Goal: Information Seeking & Learning: Learn about a topic

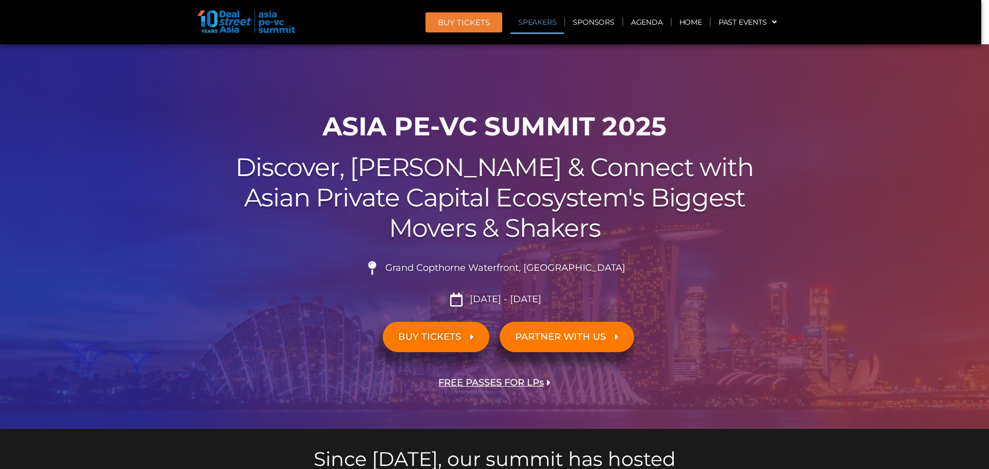
scroll to position [103, 0]
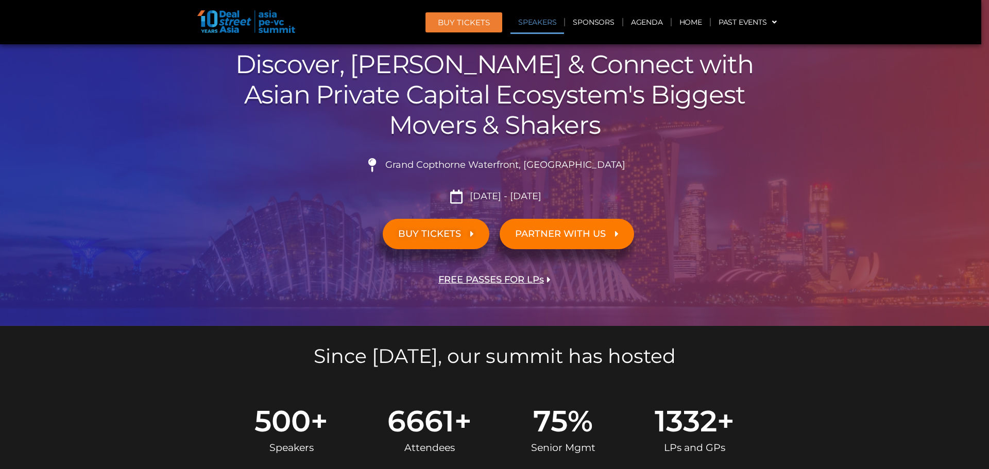
click at [546, 20] on link "Speakers" at bounding box center [538, 22] width 54 height 24
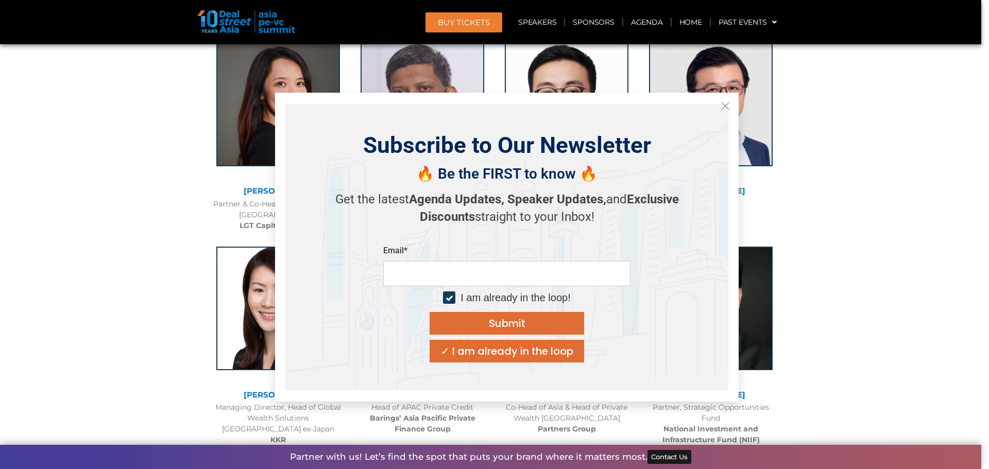
scroll to position [1748, 0]
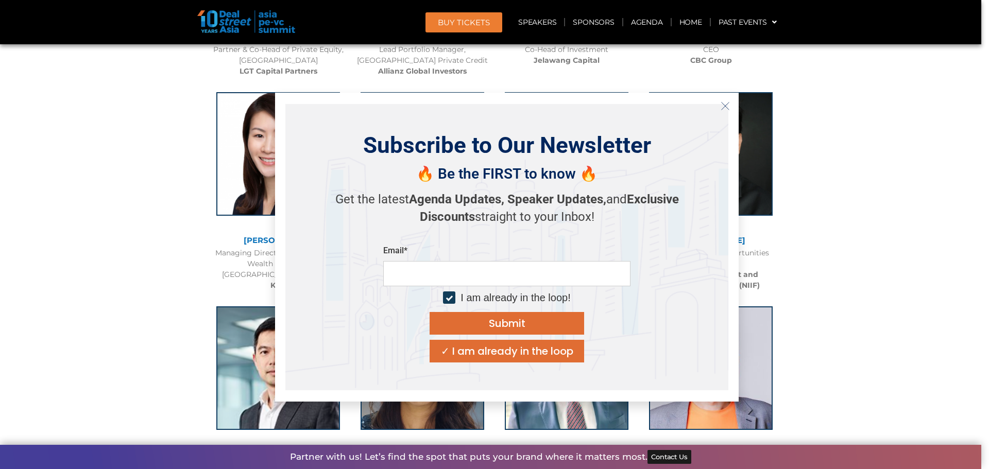
click at [725, 104] on icon "Close" at bounding box center [725, 105] width 9 height 9
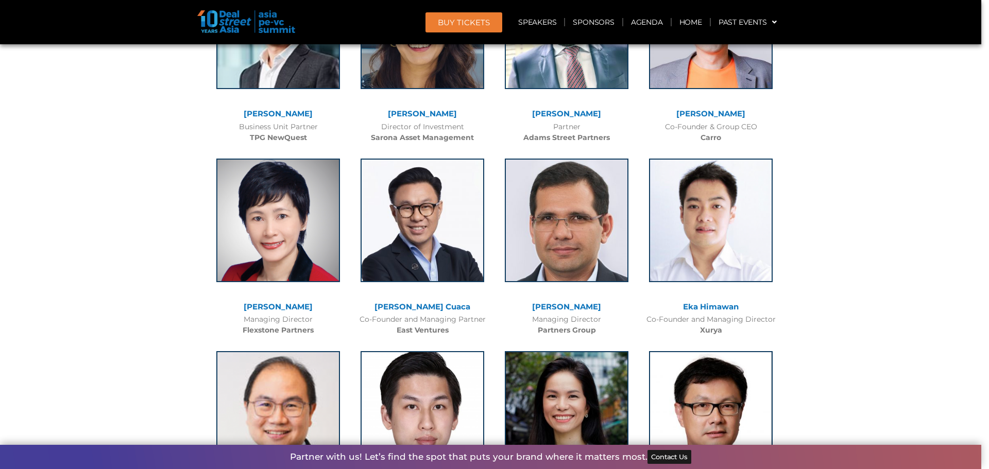
scroll to position [2057, 0]
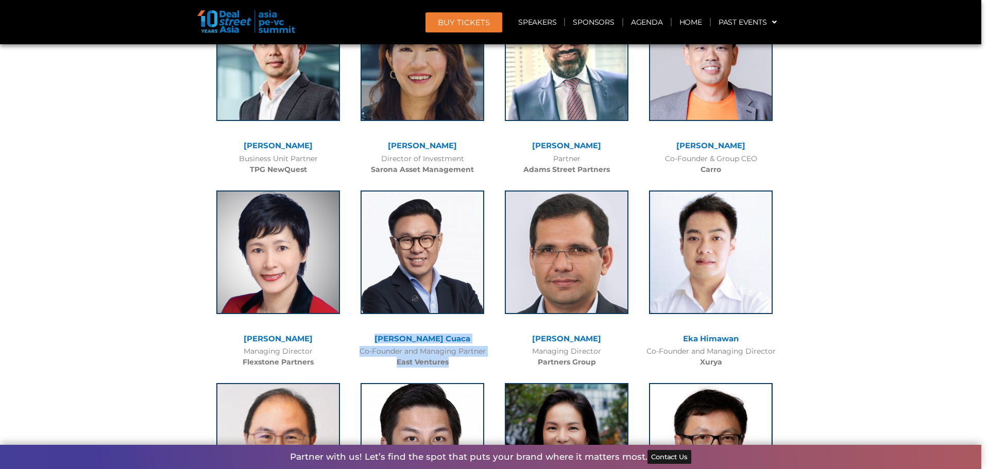
drag, startPoint x: 453, startPoint y: 362, endPoint x: 385, endPoint y: 337, distance: 72.7
click at [385, 337] on div "[PERSON_NAME] Cuaca Co-Founder and Managing Partner East Ventures" at bounding box center [422, 276] width 144 height 193
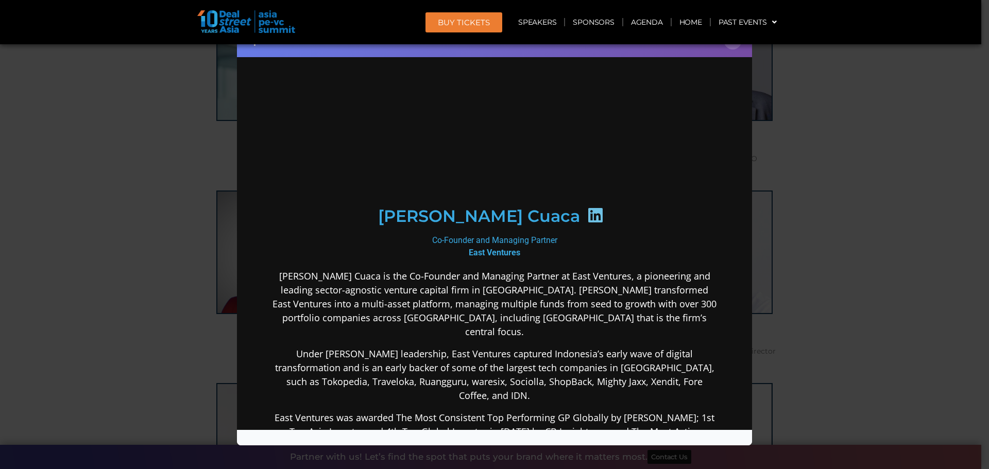
scroll to position [0, 0]
copy div "[PERSON_NAME] Cuaca Co-Founder and Managing Partner East Ventures"
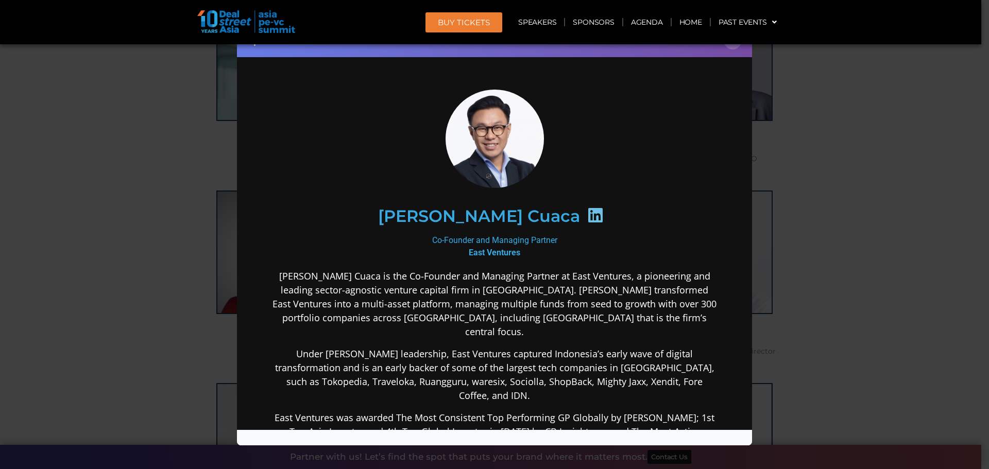
click at [901, 171] on div "Speaker Profile ×" at bounding box center [494, 234] width 989 height 469
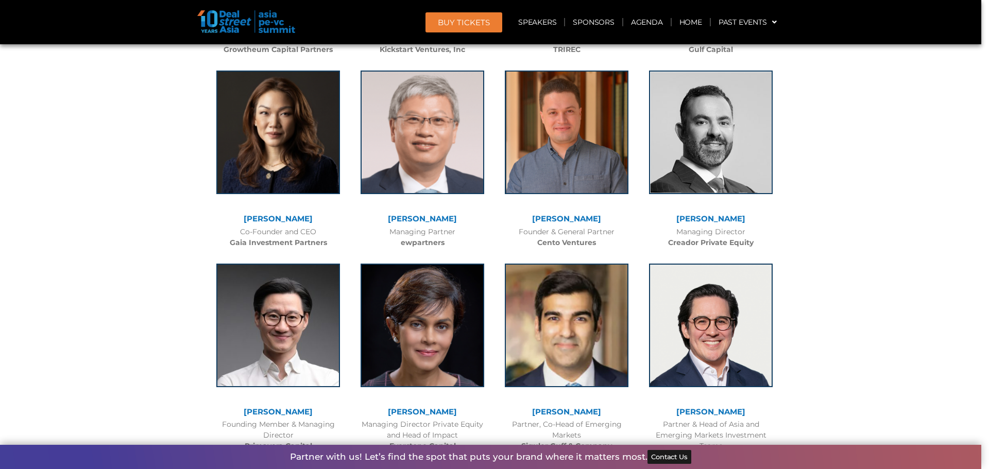
scroll to position [2727, 0]
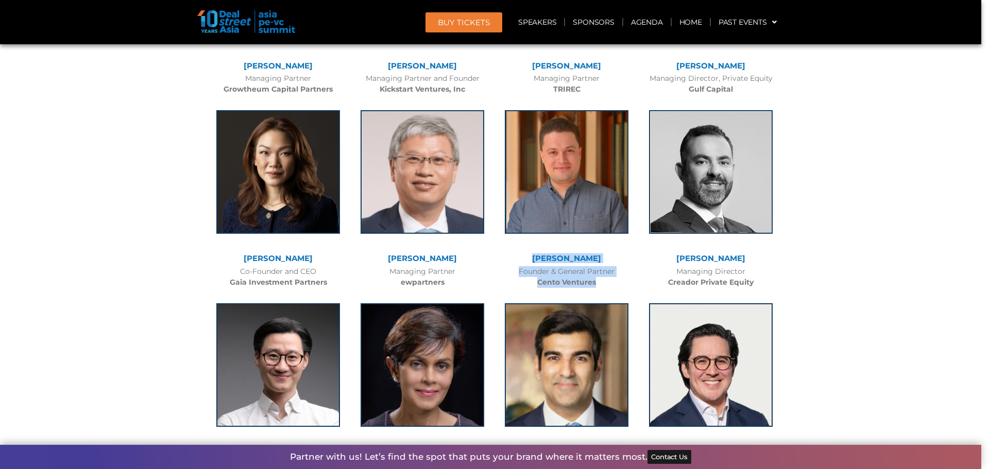
drag, startPoint x: 603, startPoint y: 283, endPoint x: 536, endPoint y: 260, distance: 71.2
click at [536, 260] on div "[PERSON_NAME] Founder & General Partner Cento Ventures" at bounding box center [567, 196] width 144 height 193
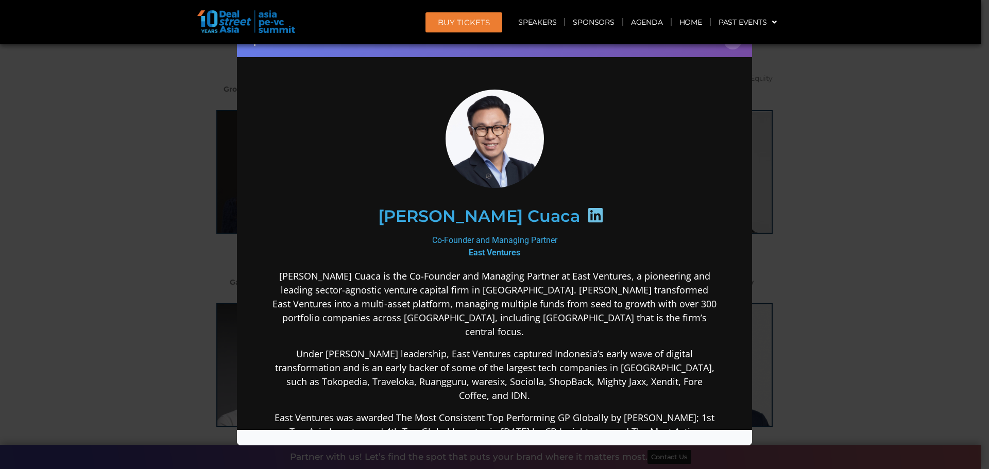
copy div "[PERSON_NAME] Founder & General Partner Cento Ventures"
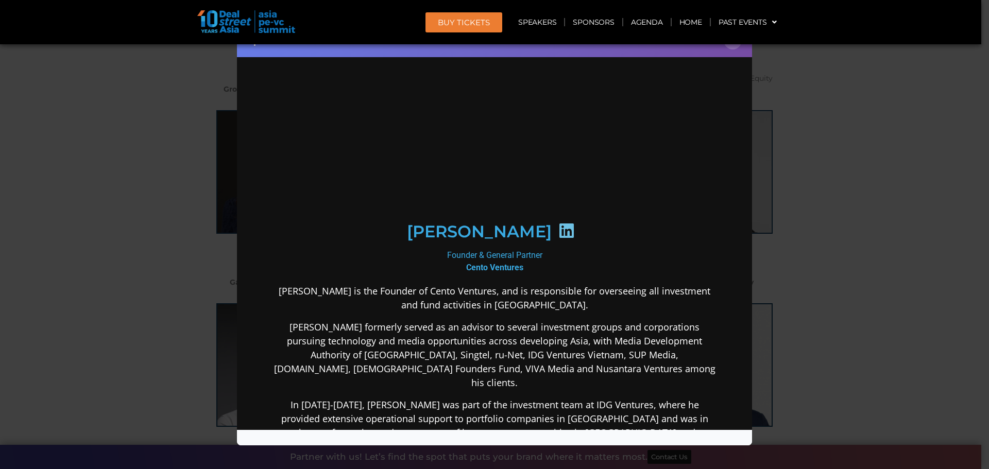
scroll to position [0, 0]
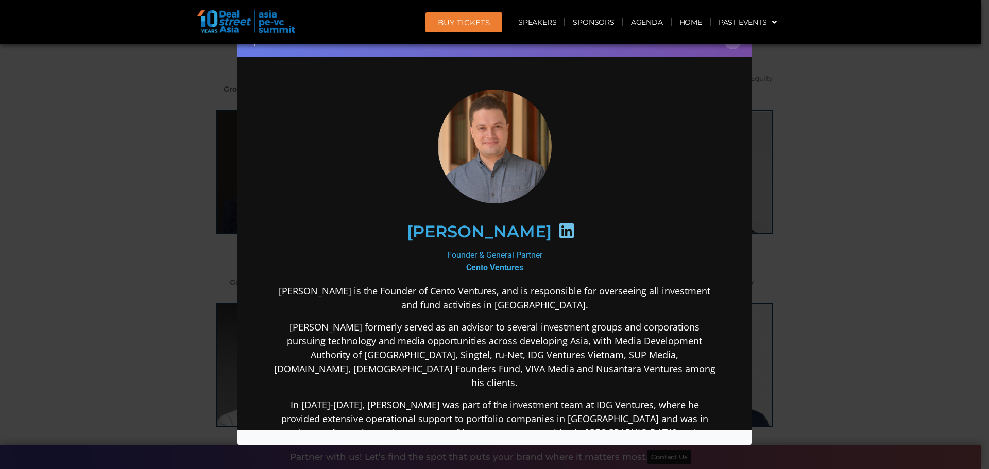
click at [890, 178] on div "Speaker Profile ×" at bounding box center [494, 234] width 989 height 469
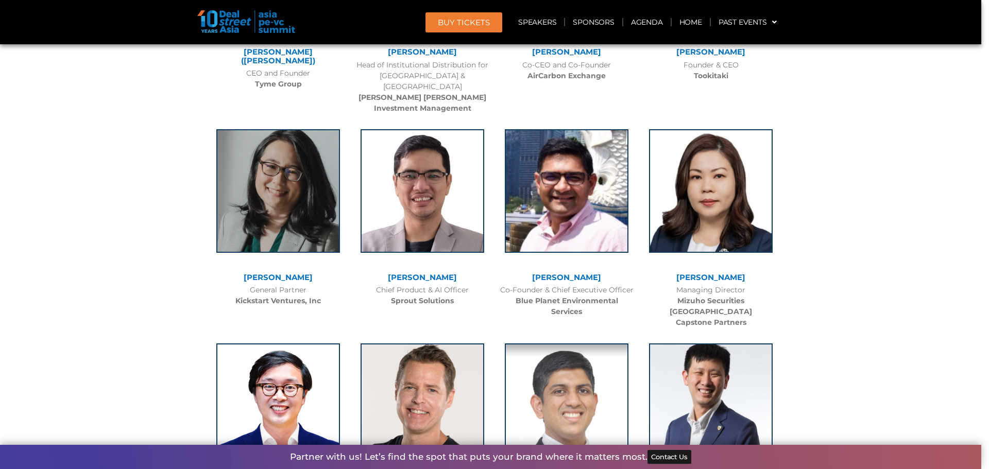
scroll to position [6797, 0]
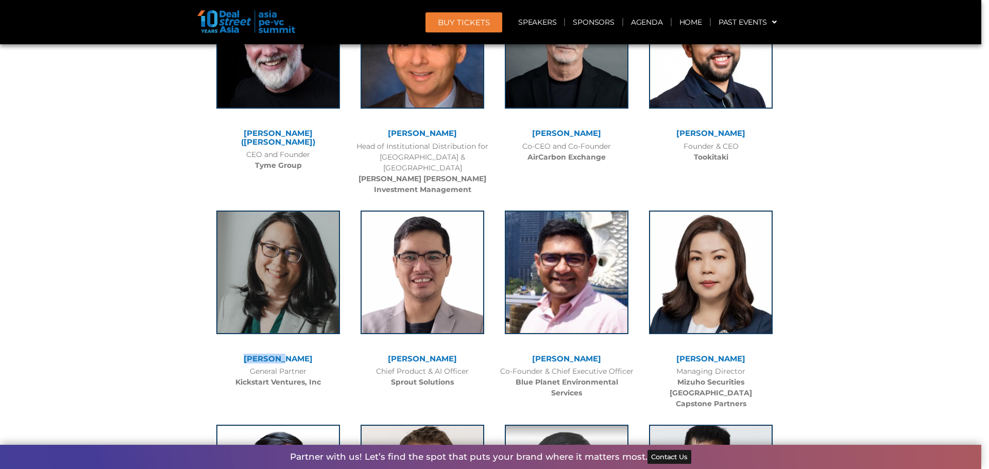
drag, startPoint x: 301, startPoint y: 274, endPoint x: 244, endPoint y: 274, distance: 57.2
click at [244, 355] on div "[PERSON_NAME]" at bounding box center [278, 359] width 134 height 9
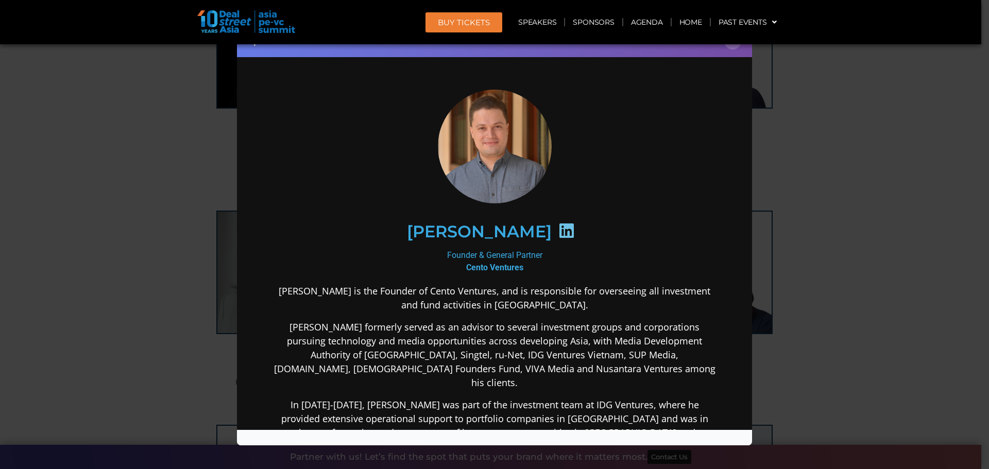
copy link "[PERSON_NAME]"
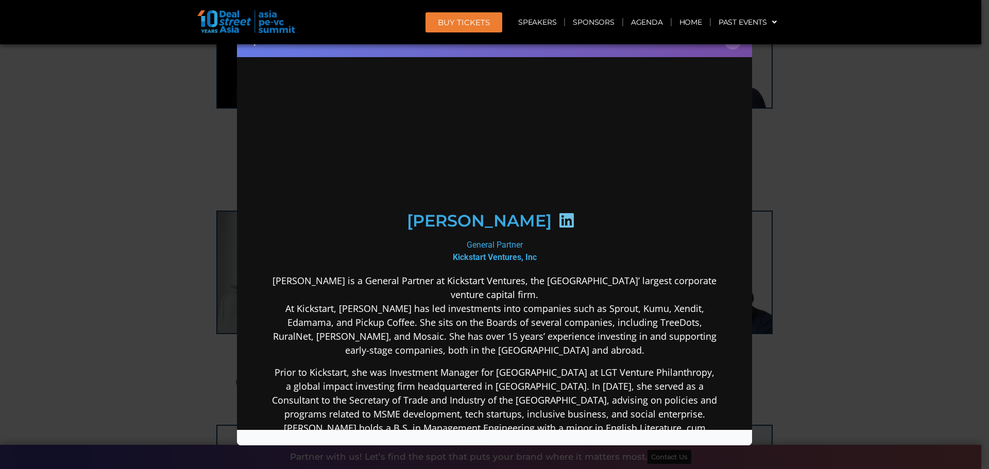
scroll to position [0, 0]
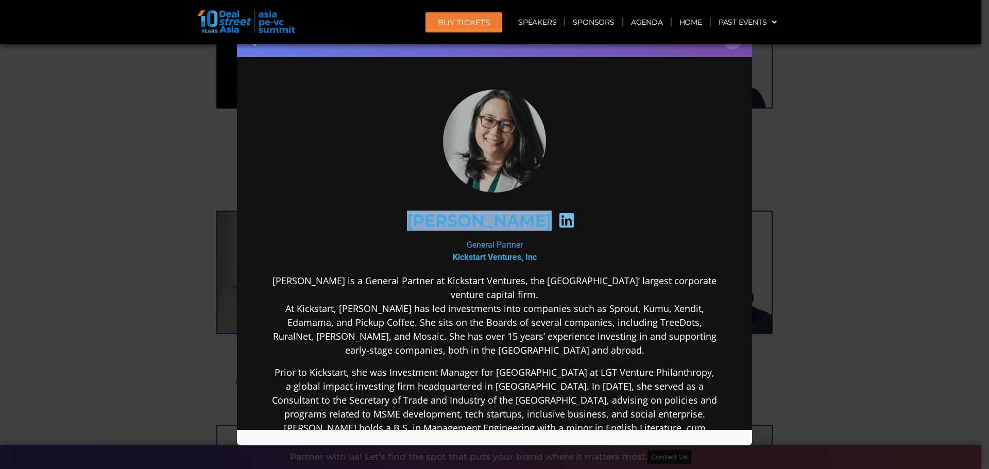
drag, startPoint x: 421, startPoint y: 210, endPoint x: 513, endPoint y: 223, distance: 93.1
click at [513, 223] on div "[PERSON_NAME]" at bounding box center [494, 220] width 401 height 53
copy div "[PERSON_NAME]"
drag, startPoint x: 877, startPoint y: 196, endPoint x: 740, endPoint y: 91, distance: 172.7
click at [877, 196] on div "Speaker Profile ×" at bounding box center [494, 234] width 989 height 469
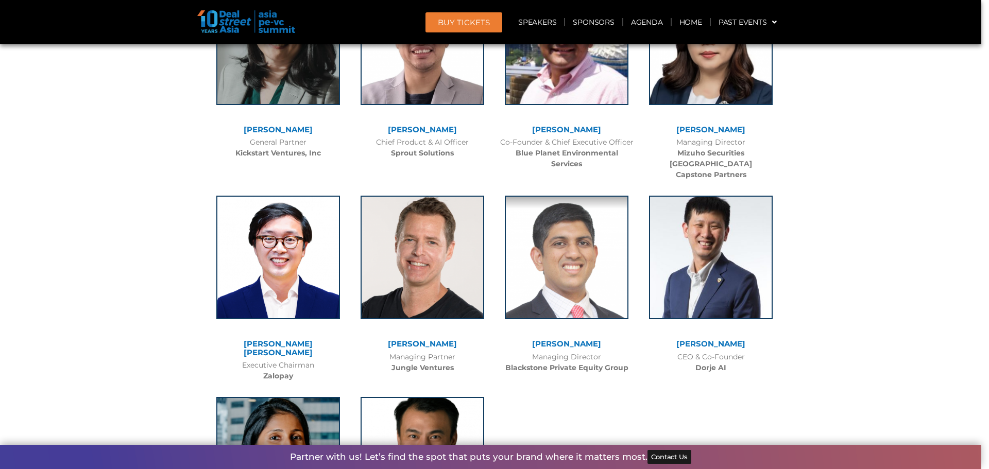
scroll to position [7003, 0]
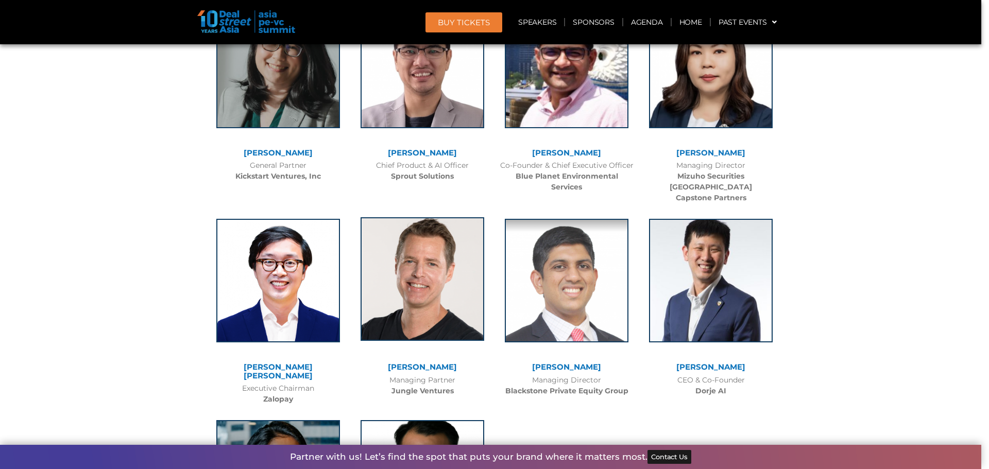
click at [421, 235] on img at bounding box center [423, 279] width 124 height 124
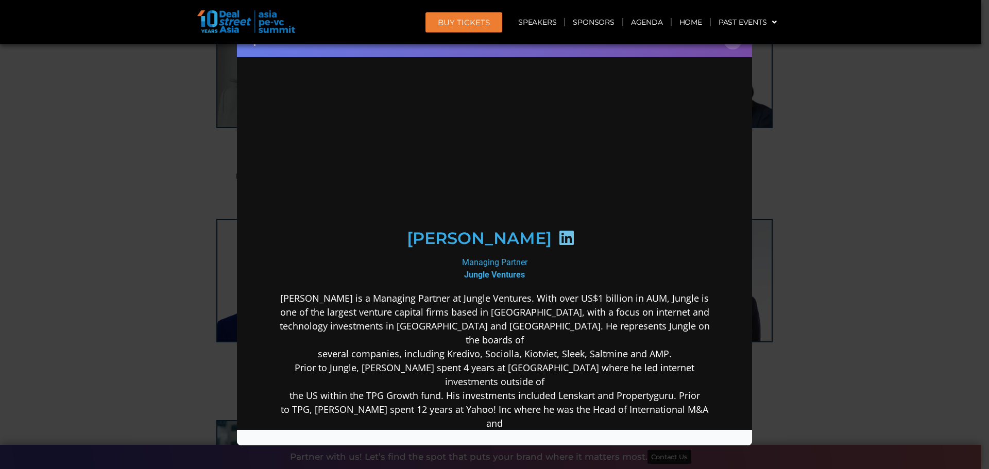
scroll to position [0, 0]
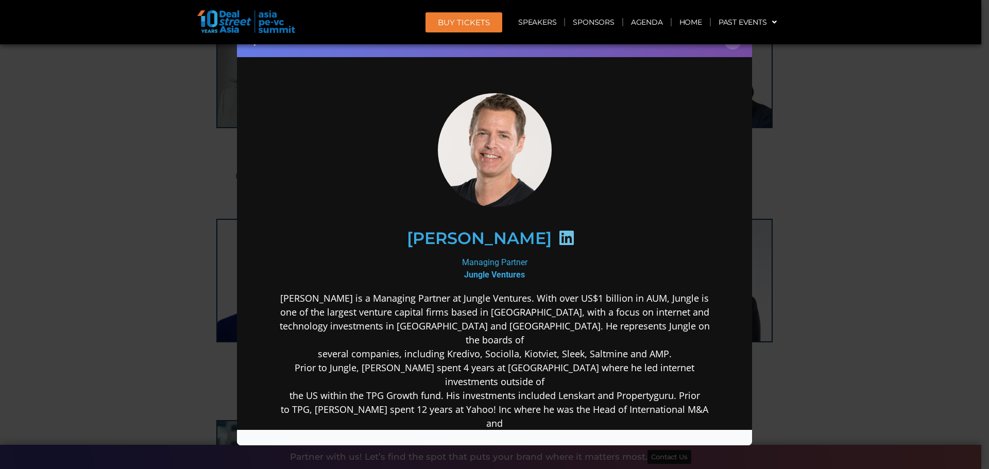
click at [850, 230] on div "Speaker Profile ×" at bounding box center [494, 234] width 989 height 469
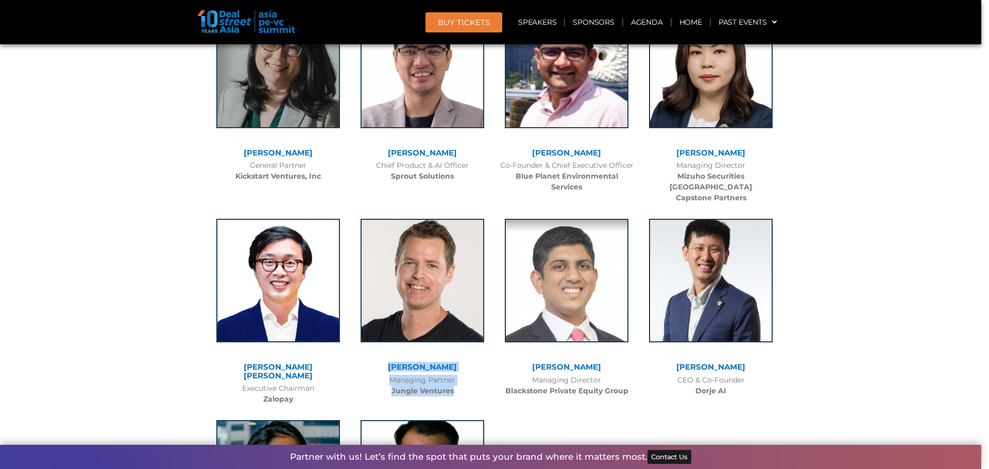
drag, startPoint x: 460, startPoint y: 295, endPoint x: 368, endPoint y: 269, distance: 95.1
click at [368, 269] on div "[PERSON_NAME] Managing Partner Jungle Ventures" at bounding box center [422, 305] width 144 height 193
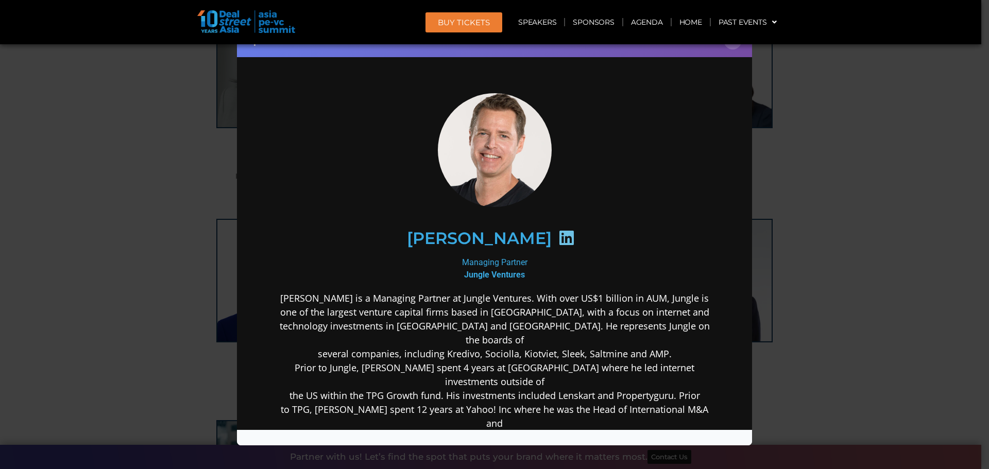
copy div "[PERSON_NAME] Managing Partner Jungle Ventures"
click at [874, 251] on div "Speaker Profile ×" at bounding box center [494, 234] width 989 height 469
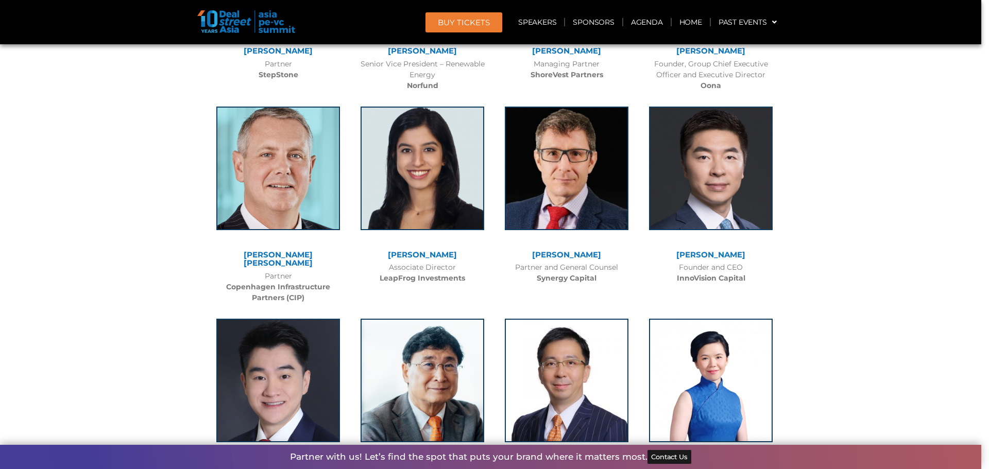
scroll to position [4788, 0]
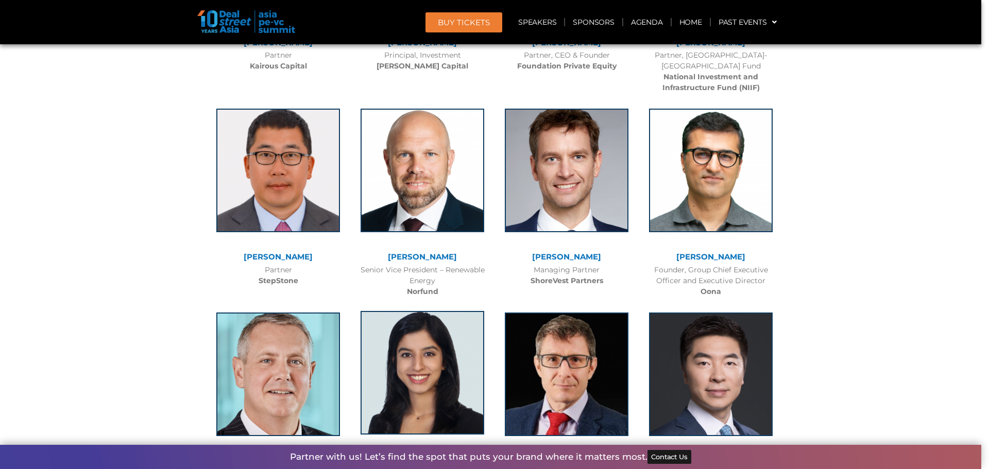
click at [433, 367] on img at bounding box center [423, 373] width 124 height 124
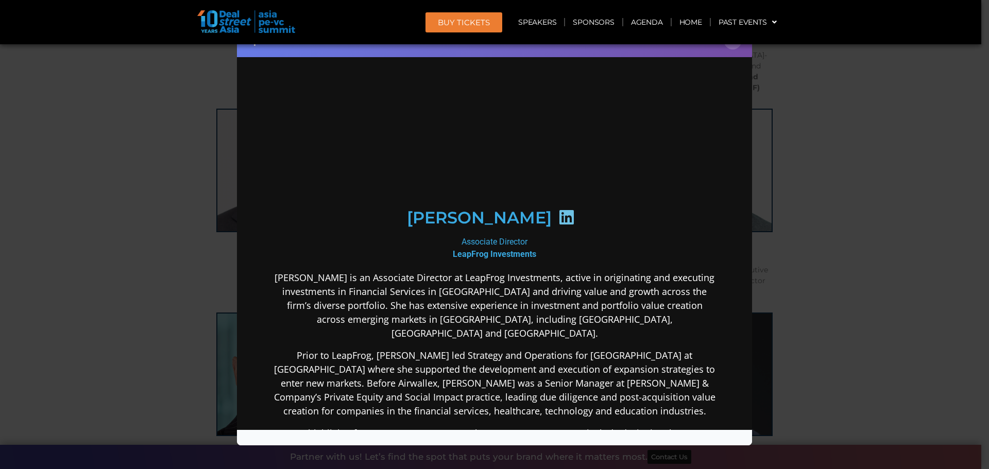
scroll to position [0, 0]
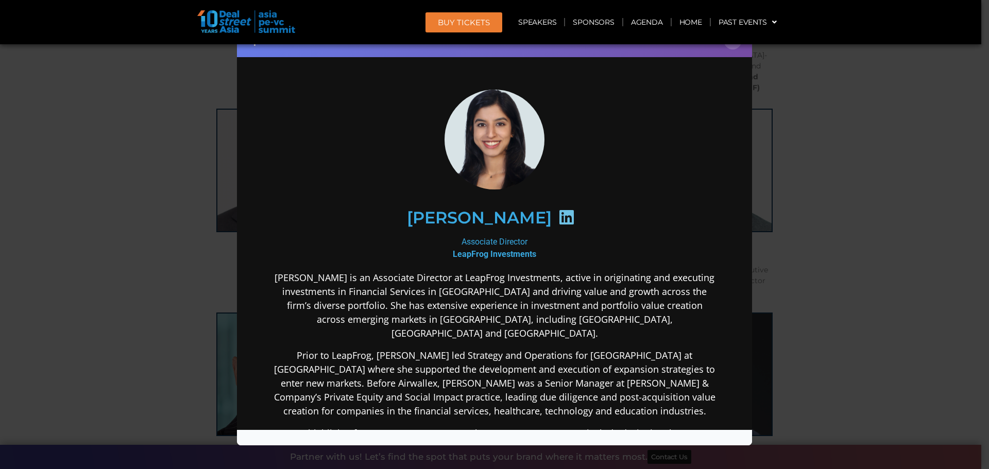
click at [846, 171] on div "Speaker Profile ×" at bounding box center [494, 234] width 989 height 469
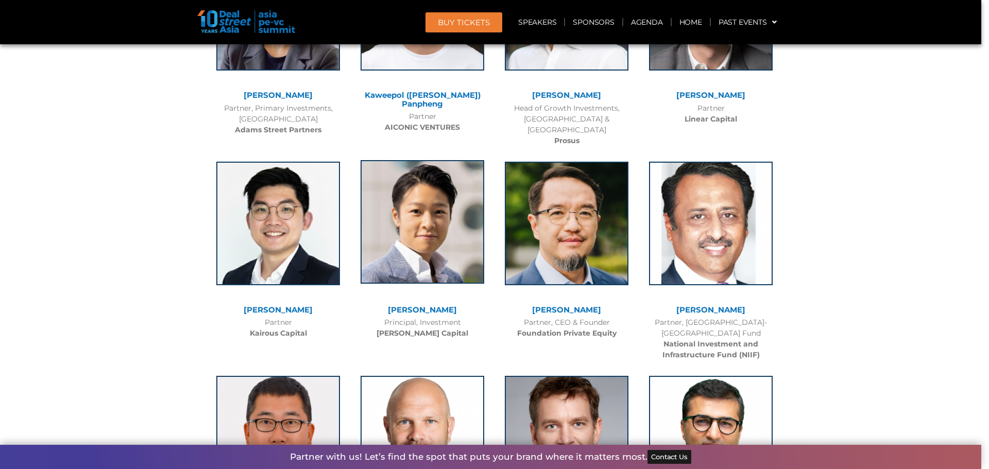
scroll to position [4530, 0]
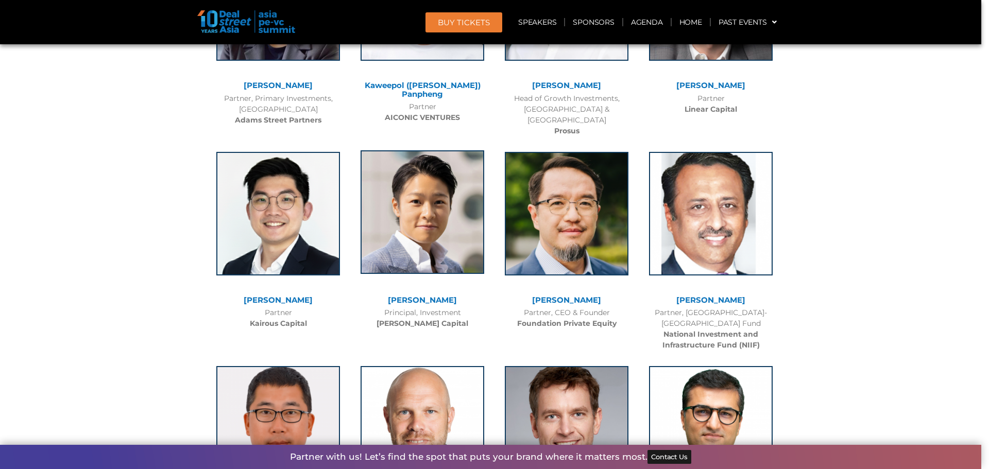
click at [410, 221] on img at bounding box center [423, 212] width 124 height 124
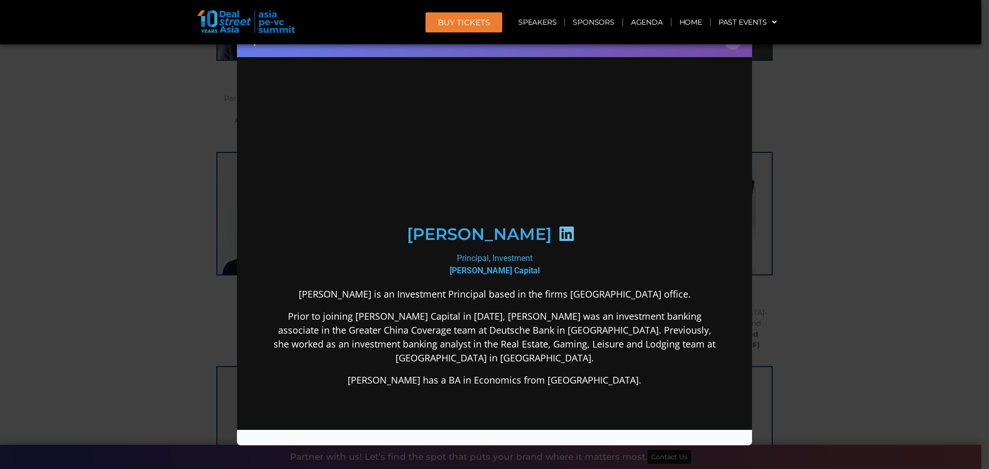
scroll to position [0, 0]
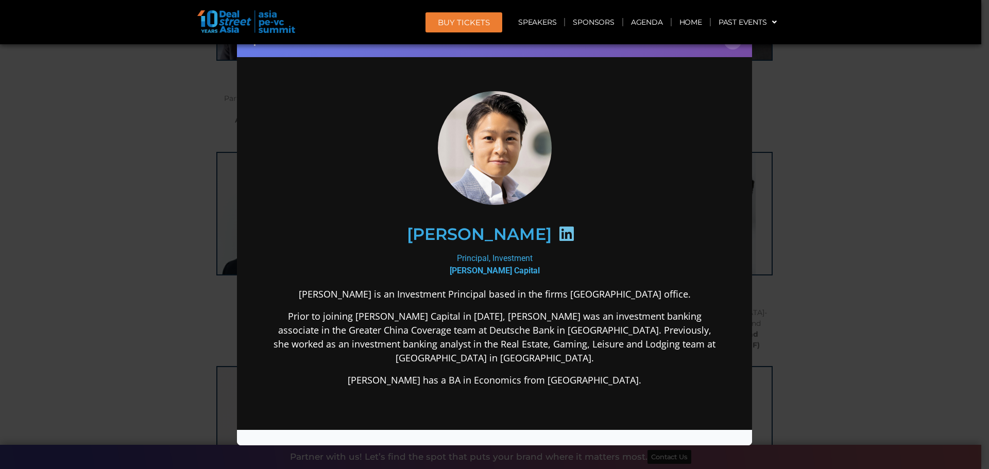
click at [801, 180] on div "Speaker Profile ×" at bounding box center [494, 234] width 989 height 469
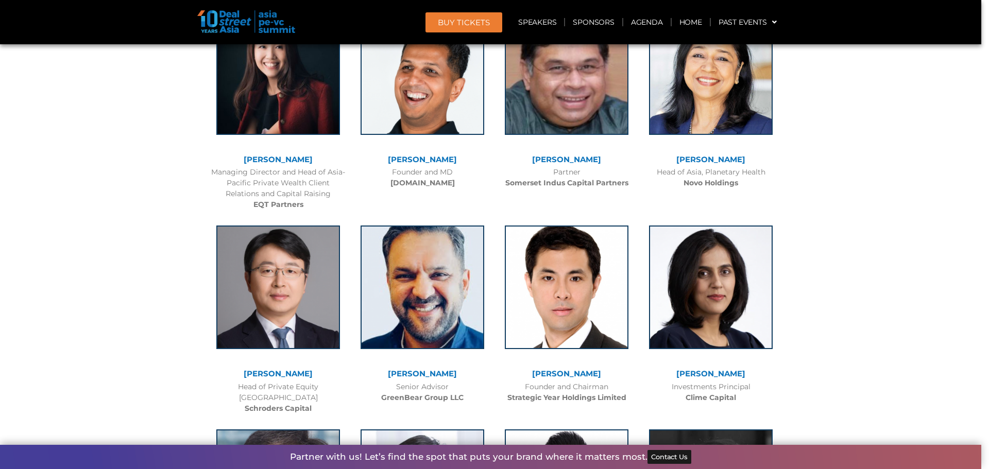
scroll to position [3655, 0]
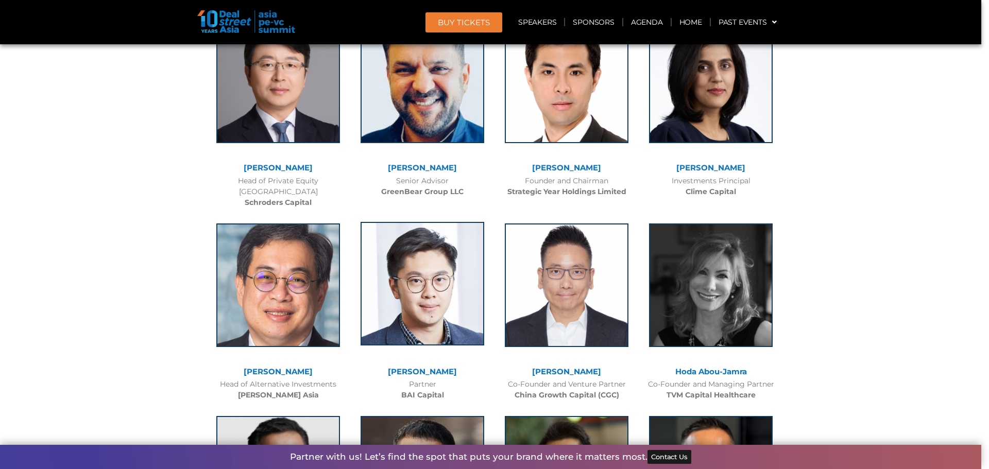
click at [395, 280] on img at bounding box center [423, 284] width 124 height 124
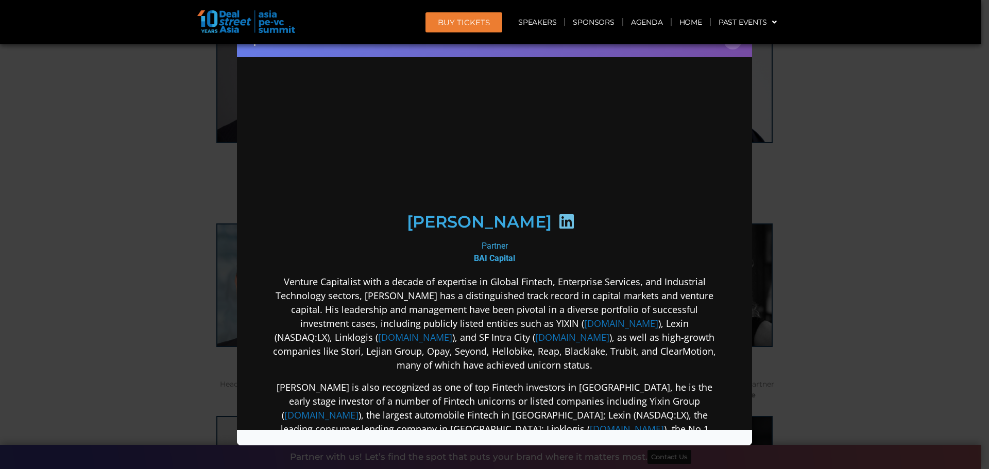
scroll to position [0, 0]
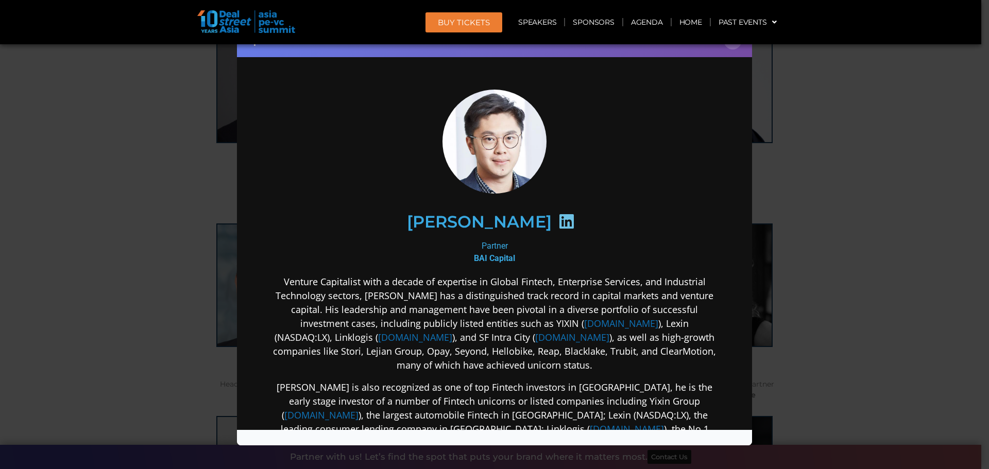
click at [816, 188] on div "Speaker Profile ×" at bounding box center [494, 234] width 989 height 469
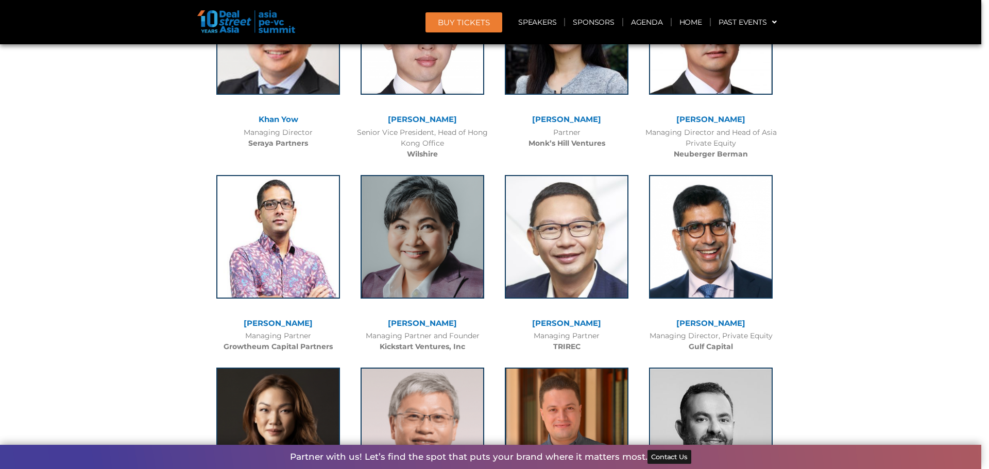
scroll to position [2676, 0]
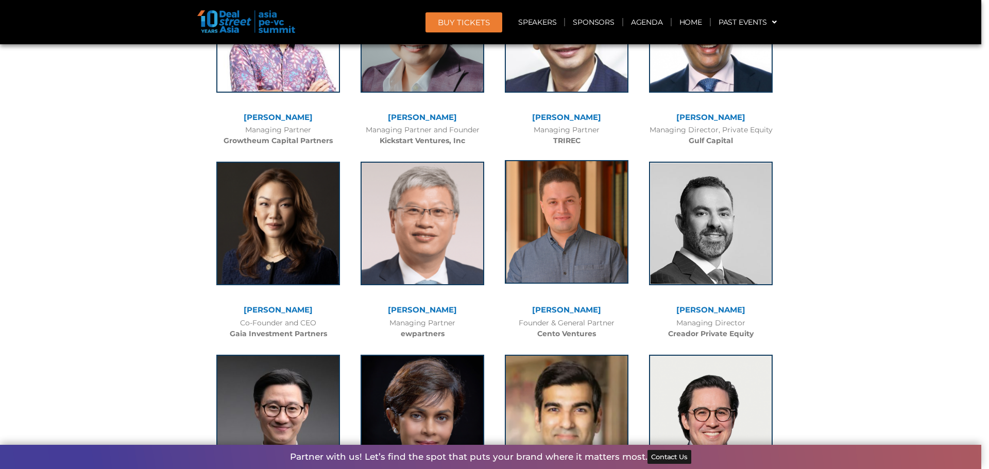
click at [572, 228] on img at bounding box center [567, 222] width 124 height 124
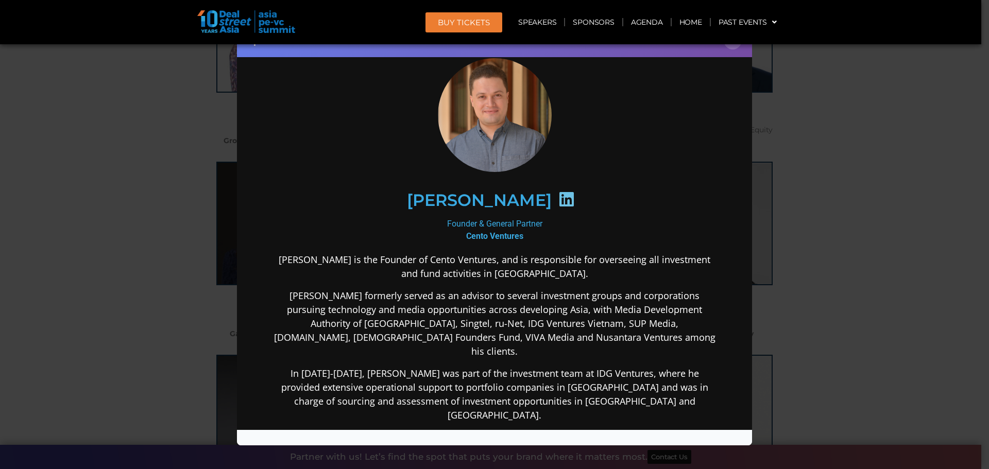
scroll to position [0, 0]
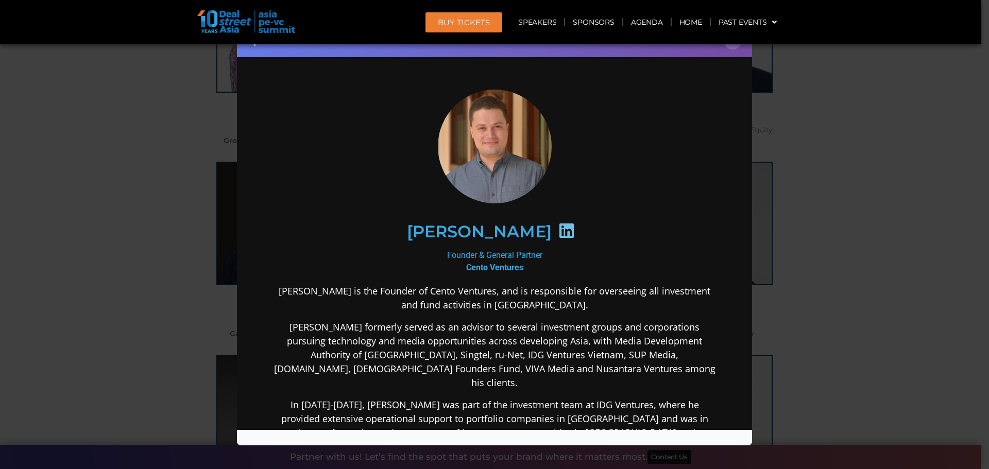
click at [872, 228] on div "Speaker Profile ×" at bounding box center [494, 234] width 989 height 469
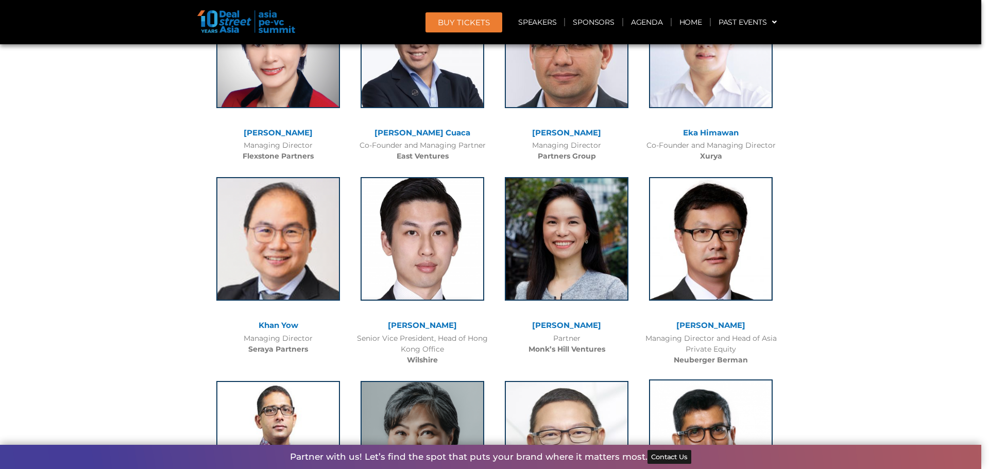
scroll to position [2057, 0]
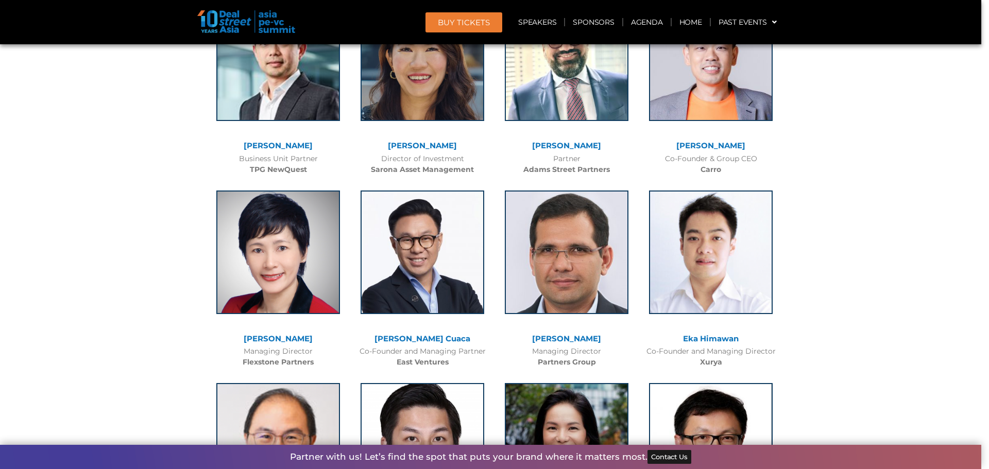
click at [488, 255] on div "[PERSON_NAME] Cuaca Co-Founder and Managing Partner East Ventures" at bounding box center [422, 276] width 144 height 193
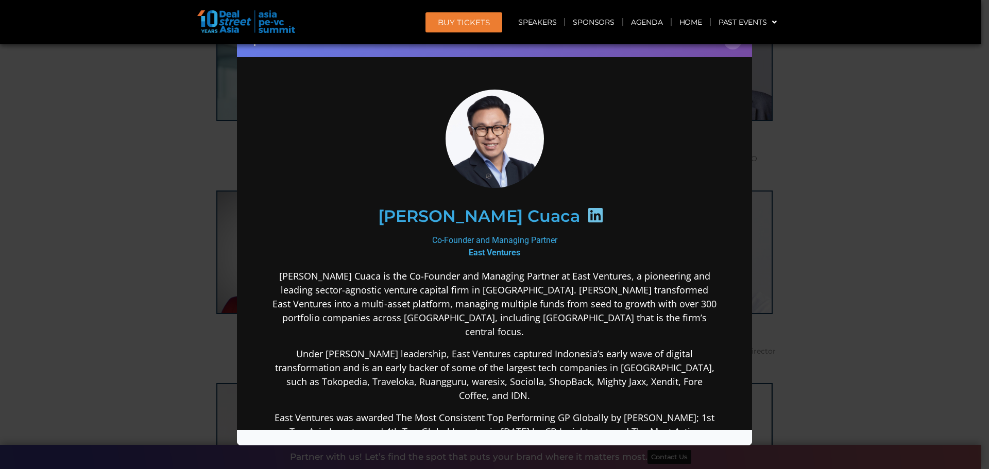
scroll to position [0, 0]
click at [887, 257] on div "Speaker Profile ×" at bounding box center [494, 234] width 989 height 469
